Goal: Transaction & Acquisition: Purchase product/service

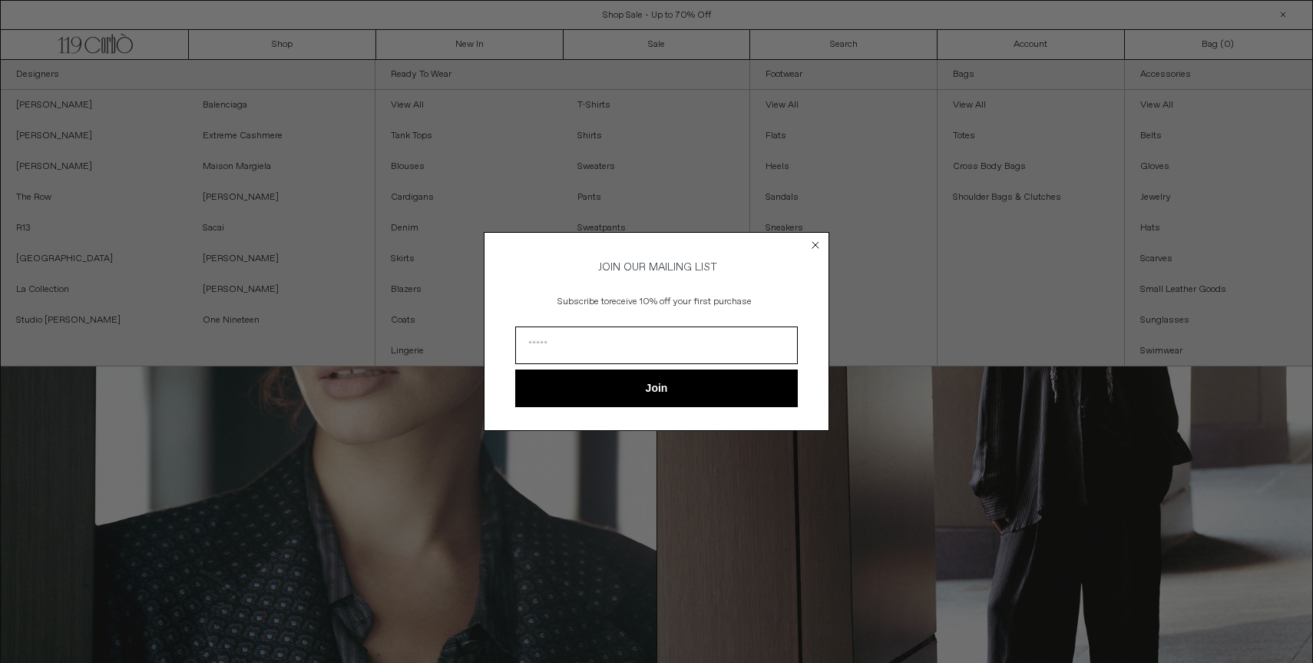
click at [821, 240] on circle "Close dialog" at bounding box center [815, 245] width 15 height 15
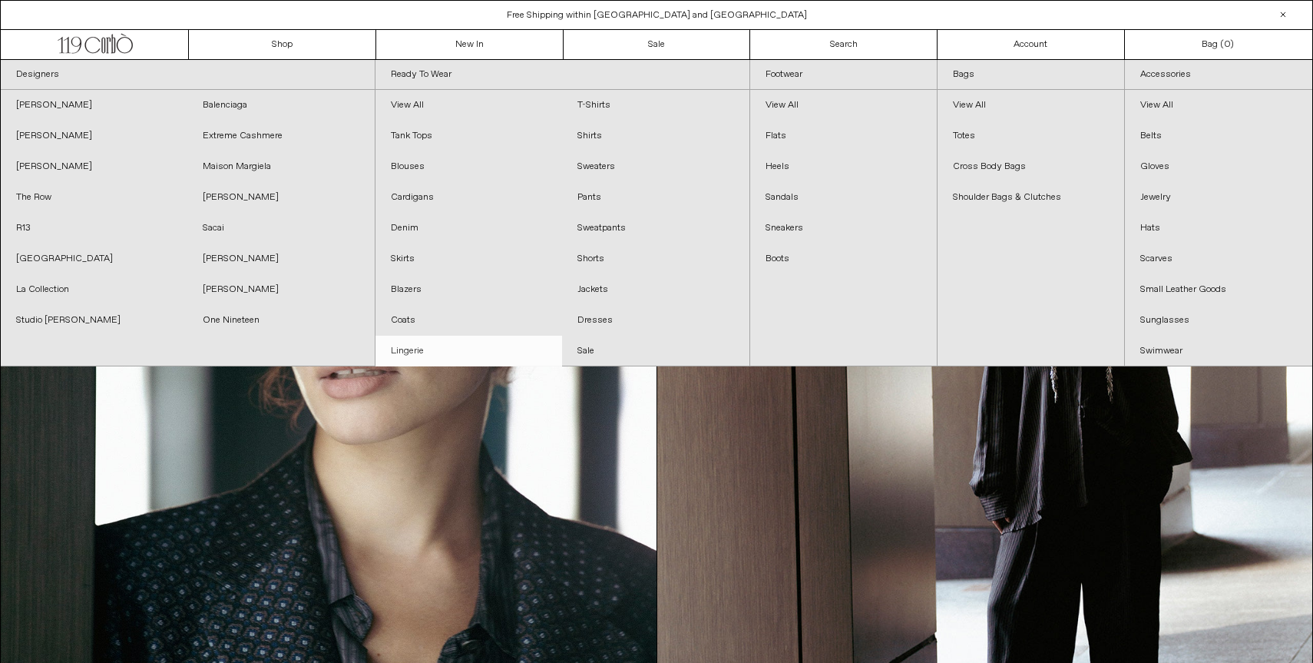
click at [481, 351] on link "Lingerie" at bounding box center [468, 351] width 187 height 31
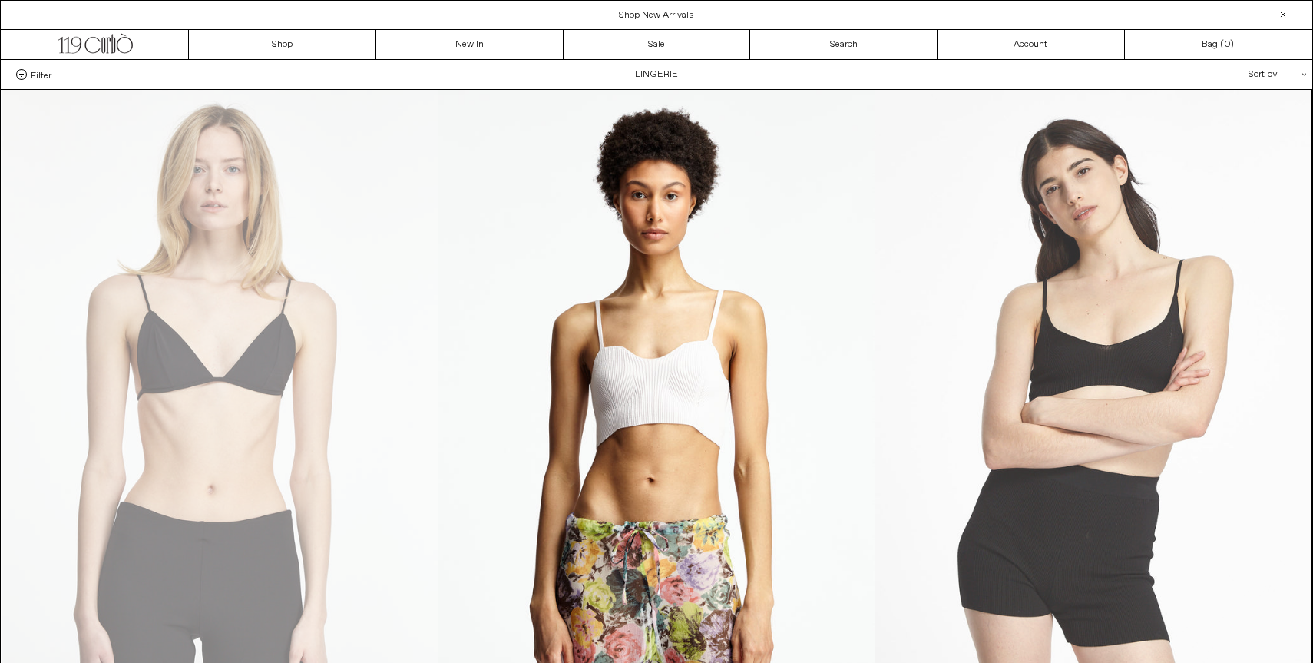
click at [950, 248] on at bounding box center [1093, 417] width 436 height 654
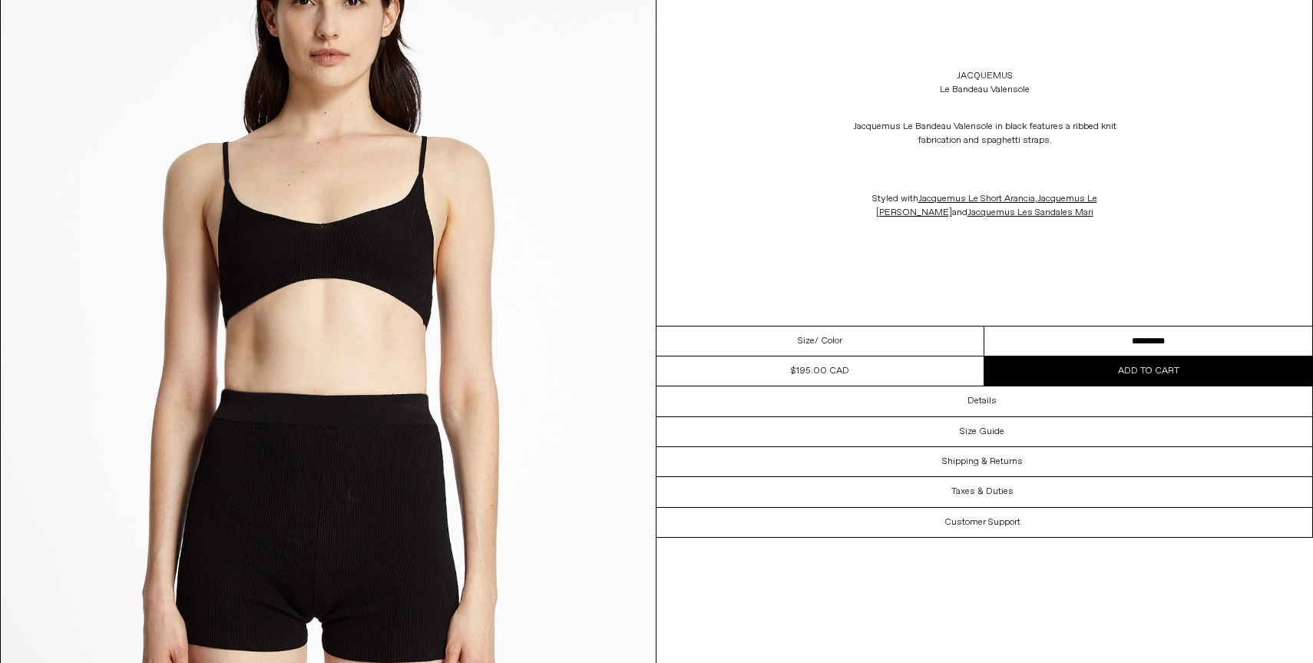
scroll to position [2039, 0]
